Goal: Task Accomplishment & Management: Manage account settings

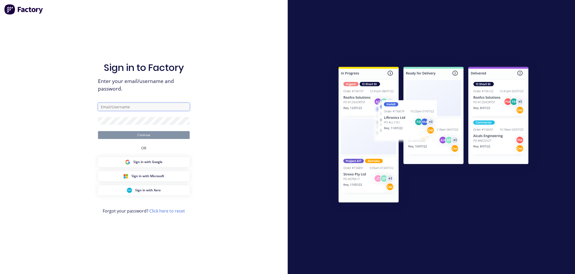
type input "[EMAIL_ADDRESS][DOMAIN_NAME]"
click at [165, 136] on button "Continue" at bounding box center [144, 135] width 92 height 8
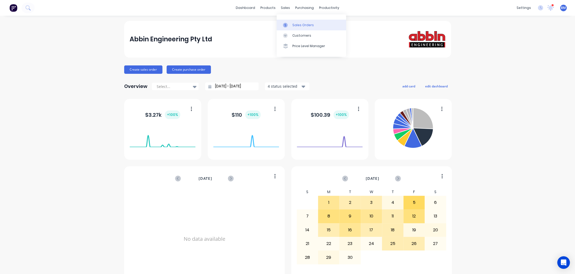
click at [310, 24] on div "Sales Orders" at bounding box center [302, 25] width 21 height 5
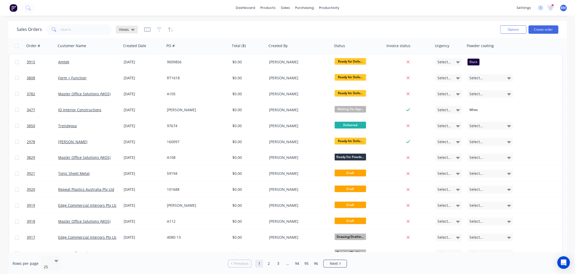
click at [134, 29] on div "Views" at bounding box center [127, 30] width 22 height 8
click at [131, 84] on button "drafts" at bounding box center [147, 85] width 60 height 6
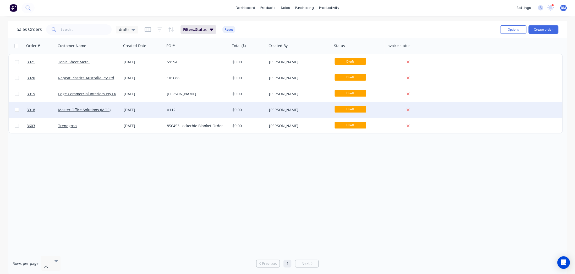
click at [204, 108] on div "A112" at bounding box center [196, 109] width 58 height 5
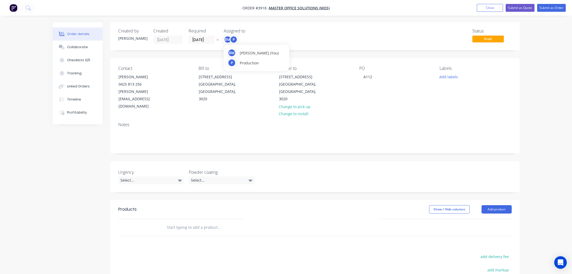
click at [229, 40] on div "BM" at bounding box center [228, 40] width 8 height 8
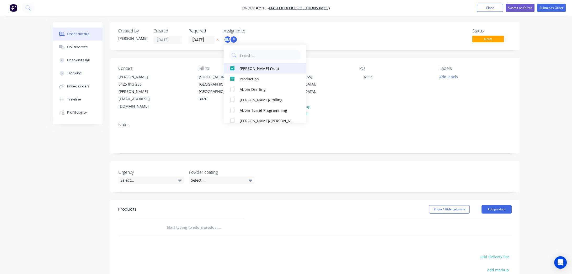
click at [241, 66] on div "[PERSON_NAME] (You)" at bounding box center [268, 69] width 56 height 6
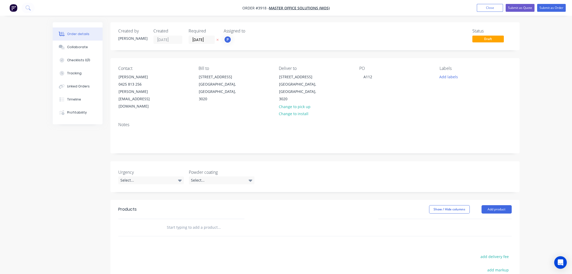
click at [294, 27] on div "Created by [PERSON_NAME] Created [DATE] Required [DATE] Assigned to P Status Dr…" at bounding box center [314, 36] width 409 height 28
click at [203, 42] on input "[DATE]" at bounding box center [202, 40] width 26 height 8
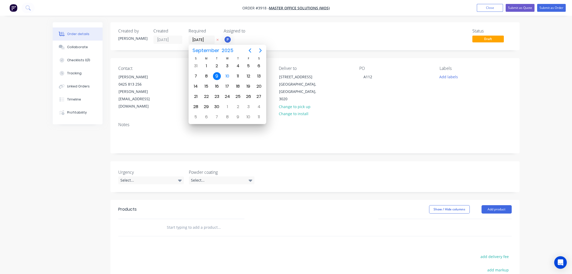
click at [269, 30] on div "Assigned to" at bounding box center [250, 31] width 52 height 5
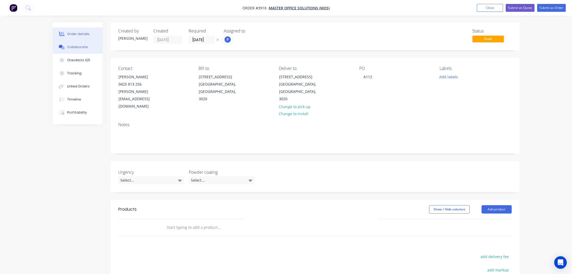
click at [86, 49] on button "Collaborate" at bounding box center [78, 47] width 50 height 13
